Goal: Find specific page/section: Find specific page/section

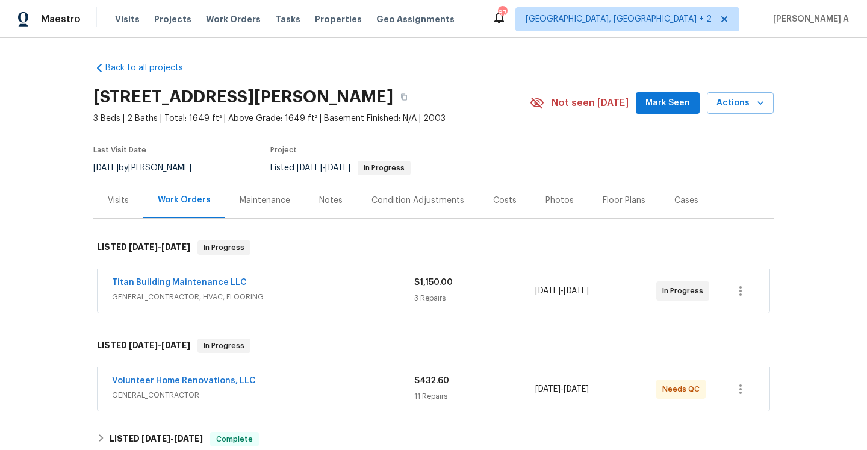
click at [449, 305] on div "Titan Building Maintenance LLC GENERAL_CONTRACTOR, HVAC, FLOORING $1,150.00 3 R…" at bounding box center [434, 290] width 672 height 43
click at [130, 201] on div "Visits" at bounding box center [118, 201] width 50 height 36
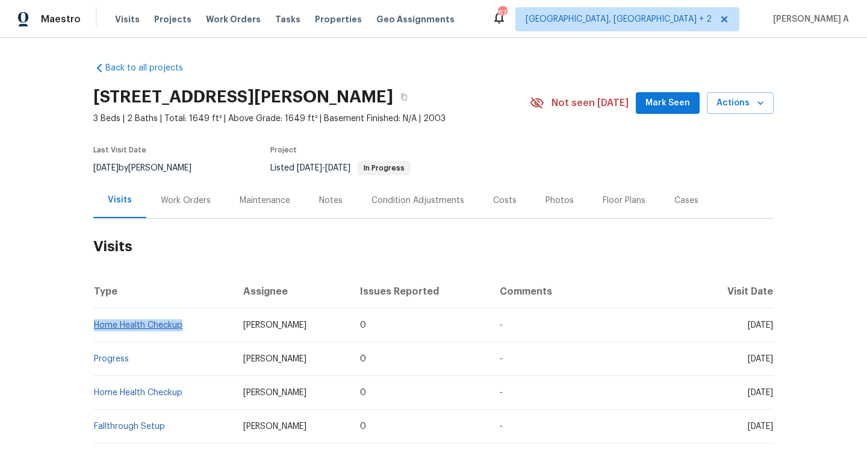
drag, startPoint x: 187, startPoint y: 322, endPoint x: 94, endPoint y: 322, distance: 92.8
click at [94, 322] on td "Home Health Checkup" at bounding box center [163, 325] width 140 height 34
copy link "Home Health Checkup"
click at [178, 202] on div "Work Orders" at bounding box center [186, 201] width 50 height 12
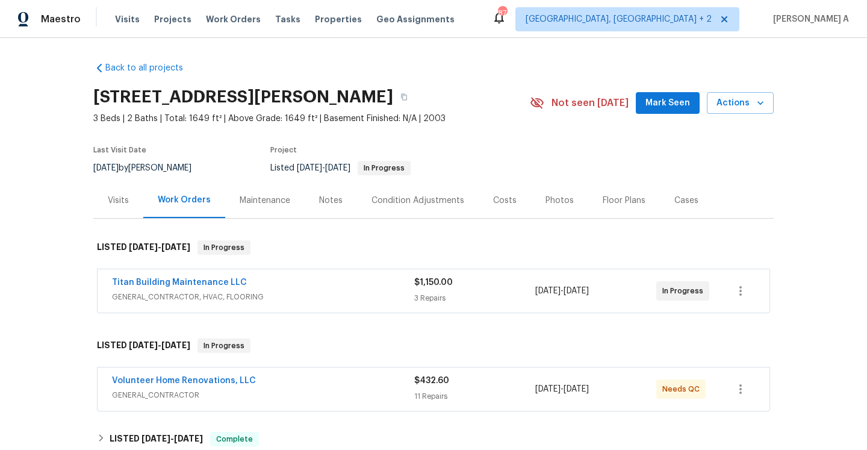
click at [257, 287] on div "Titan Building Maintenance LLC" at bounding box center [263, 283] width 302 height 14
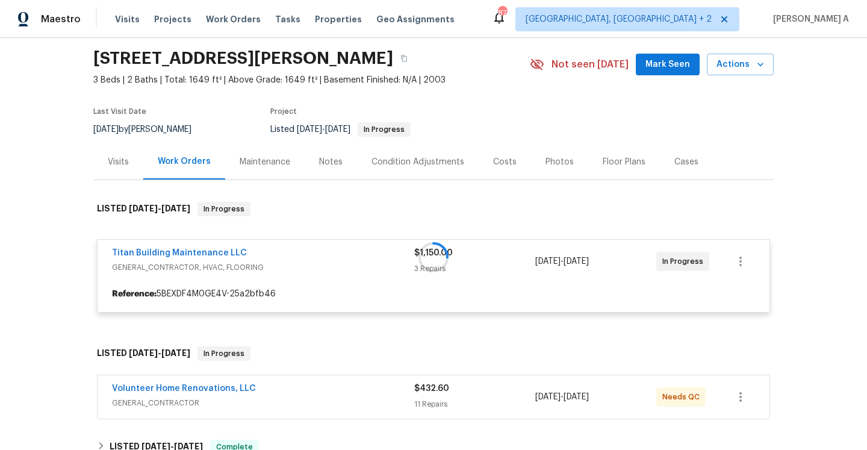
scroll to position [94, 0]
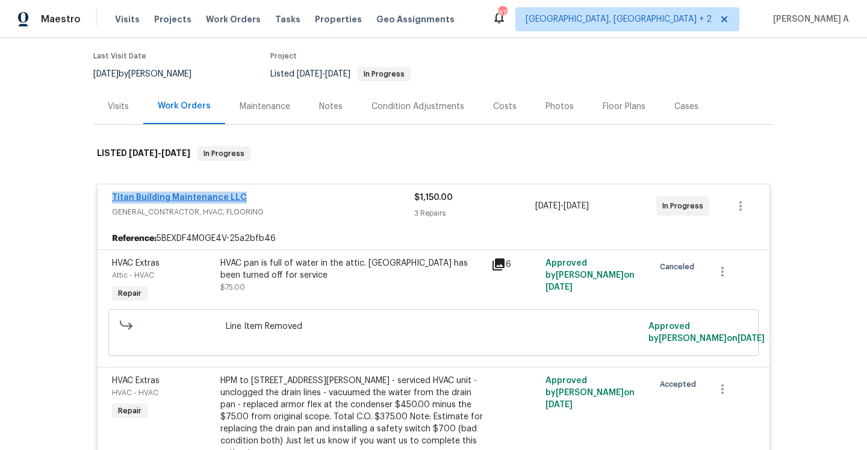
drag, startPoint x: 251, startPoint y: 201, endPoint x: 113, endPoint y: 201, distance: 137.3
click at [113, 201] on div "Titan Building Maintenance LLC" at bounding box center [263, 199] width 302 height 14
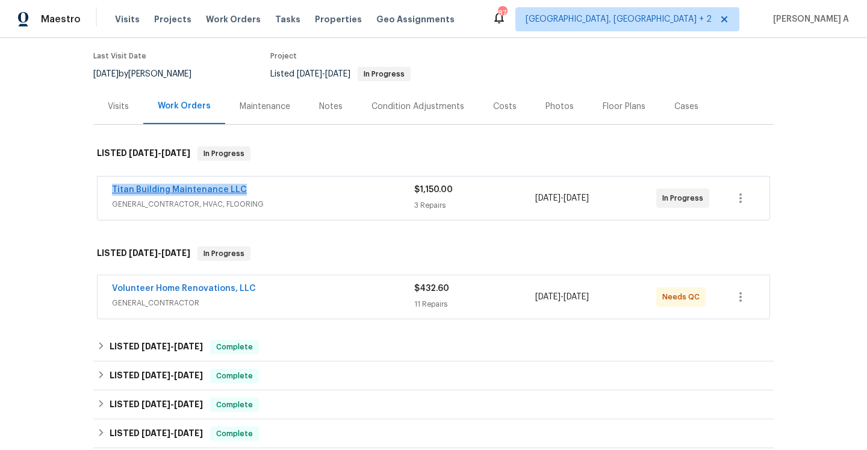
copy link "Titan Building Maintenance LLC"
